Goal: Task Accomplishment & Management: Use online tool/utility

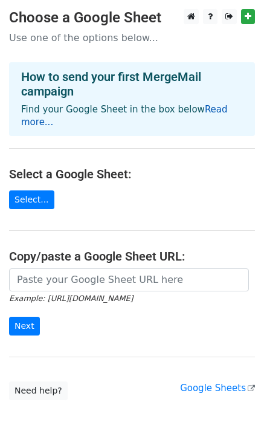
click at [215, 113] on link "Read more..." at bounding box center [124, 116] width 207 height 24
click at [25, 191] on link "Select..." at bounding box center [31, 200] width 45 height 19
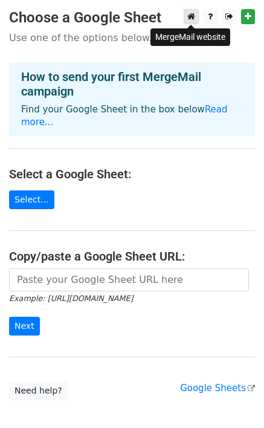
click at [191, 16] on icon at bounding box center [192, 16] width 8 height 8
click at [207, 21] on link at bounding box center [210, 16] width 15 height 15
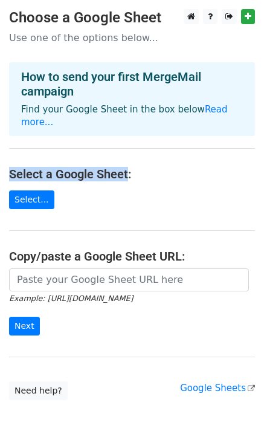
drag, startPoint x: 122, startPoint y: 162, endPoint x: 9, endPoint y: 162, distance: 113.1
click at [9, 167] on h4 "Select a Google Sheet:" at bounding box center [132, 174] width 246 height 15
copy h4 "Select a Google Sheet"
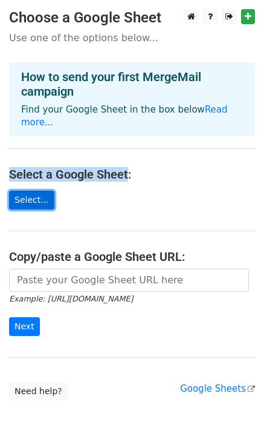
click at [31, 191] on link "Select..." at bounding box center [31, 200] width 45 height 19
click at [36, 191] on link "Select..." at bounding box center [31, 200] width 45 height 19
click at [27, 192] on link "Select..." at bounding box center [31, 200] width 45 height 19
